Goal: Information Seeking & Learning: Check status

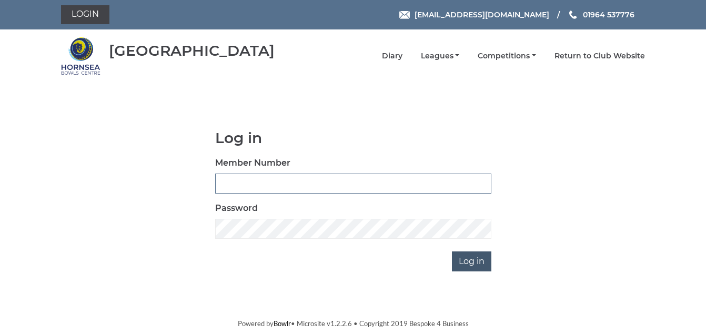
type input "1088"
click at [472, 262] on input "Log in" at bounding box center [471, 261] width 39 height 20
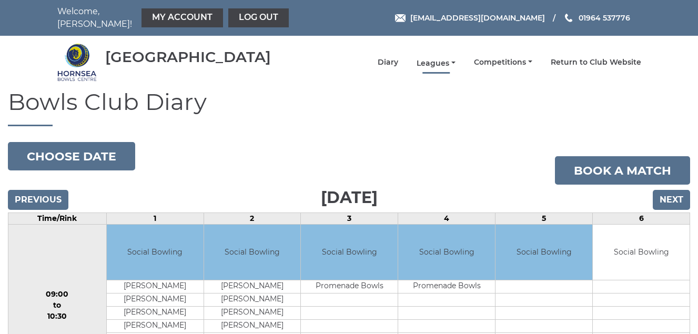
click at [433, 63] on link "Leagues" at bounding box center [436, 63] width 39 height 10
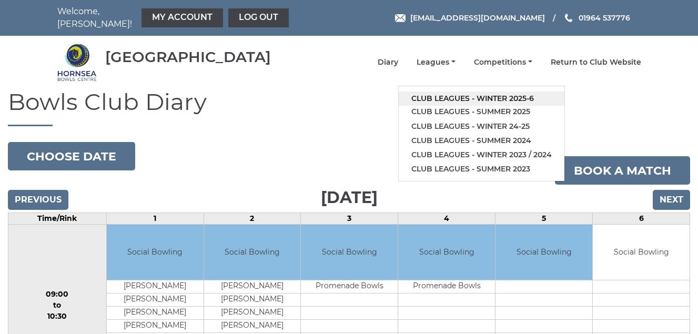
click at [441, 95] on link "Club leagues - Winter 2025-6" at bounding box center [482, 99] width 166 height 14
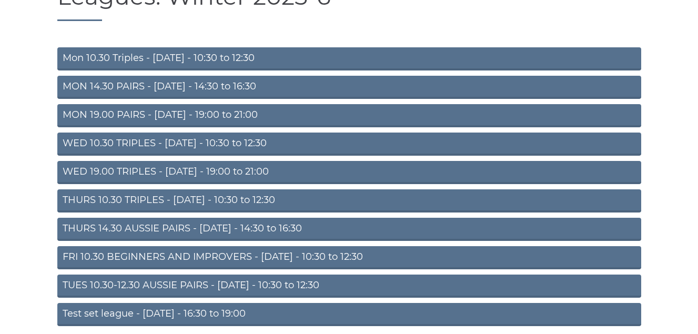
scroll to position [147, 0]
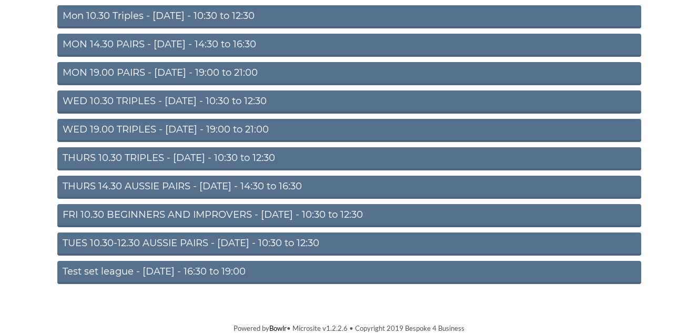
click at [256, 242] on link "TUES 10.30-12.30 AUSSIE PAIRS - [DATE] - 10:30 to 12:30" at bounding box center [349, 243] width 584 height 23
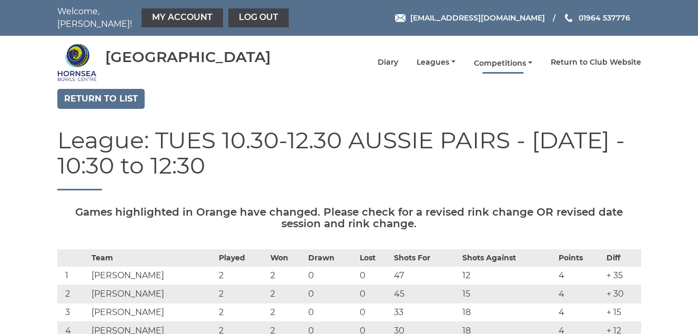
click at [501, 63] on link "Competitions" at bounding box center [503, 63] width 58 height 10
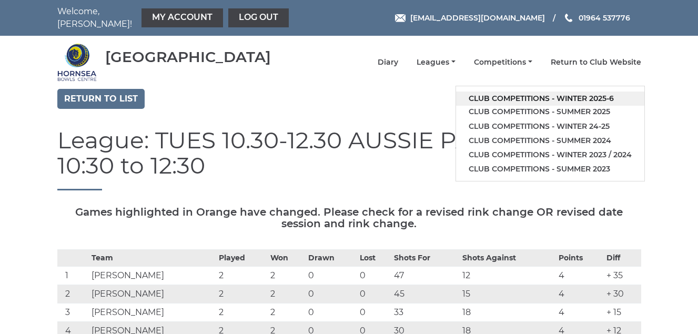
click at [497, 98] on link "Club competitions - Winter 2025-6" at bounding box center [550, 99] width 188 height 14
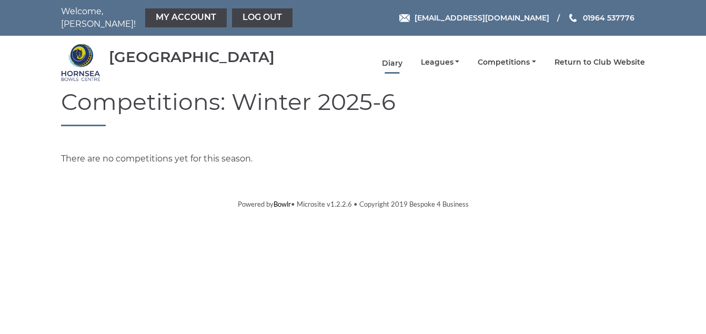
click at [392, 64] on link "Diary" at bounding box center [392, 63] width 21 height 10
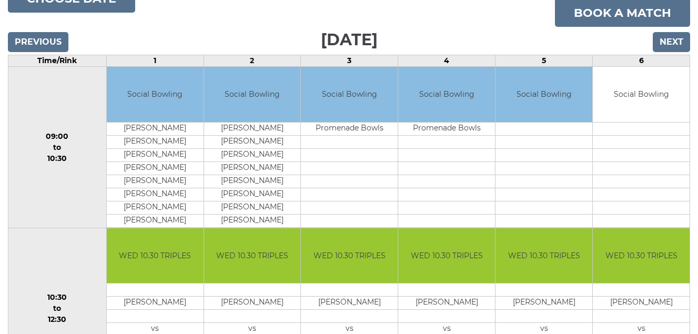
scroll to position [105, 0]
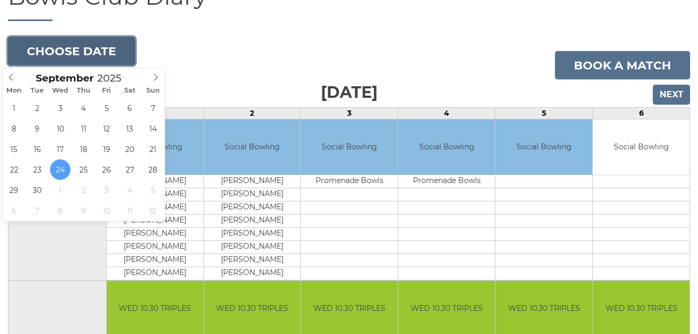
click at [70, 46] on button "Choose date" at bounding box center [71, 51] width 127 height 28
type input "[DATE]"
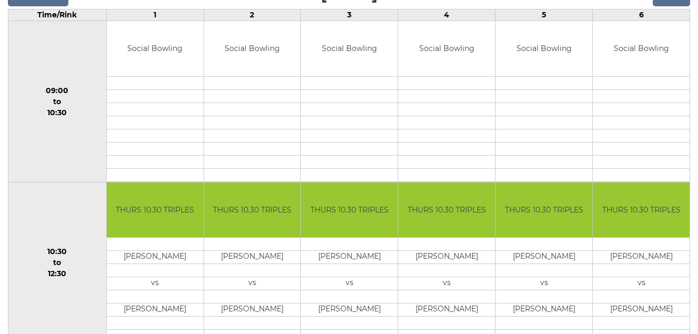
scroll to position [98, 0]
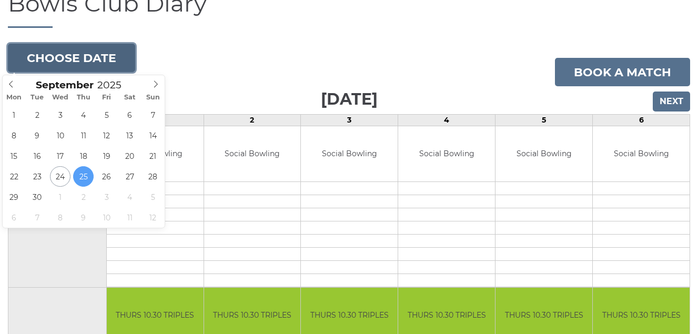
click at [84, 56] on button "Choose date" at bounding box center [71, 58] width 127 height 28
type input "[DATE]"
